Goal: Task Accomplishment & Management: Use online tool/utility

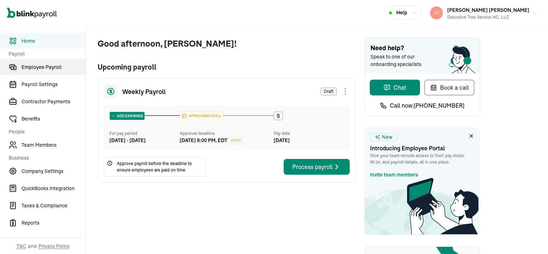
click at [39, 67] on span "Employee Payroll" at bounding box center [54, 67] width 64 height 8
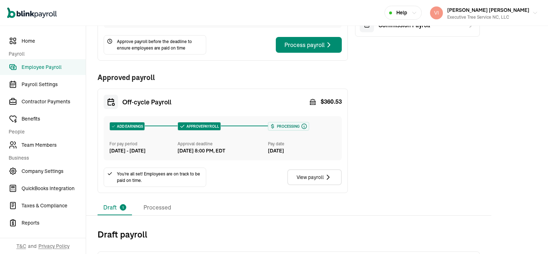
scroll to position [143, 0]
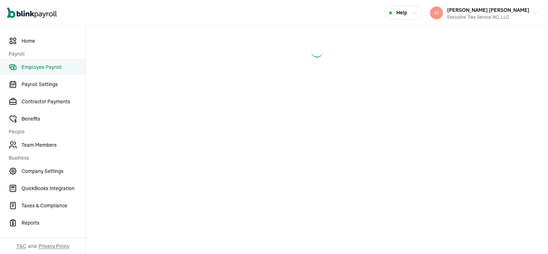
select select "direct_deposit"
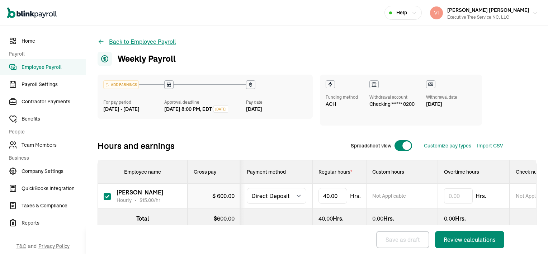
click at [101, 40] on icon at bounding box center [100, 41] width 7 height 7
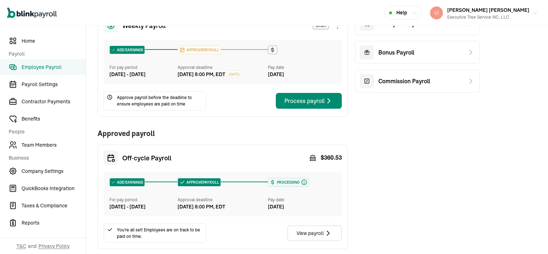
scroll to position [72, 0]
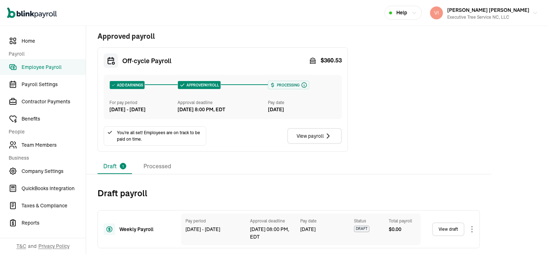
scroll to position [158, 0]
